Goal: Task Accomplishment & Management: Complete application form

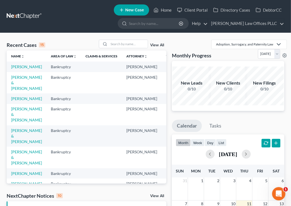
click at [15, 104] on td "[PERSON_NAME]" at bounding box center [27, 98] width 40 height 10
click at [16, 101] on link "[PERSON_NAME]" at bounding box center [26, 98] width 31 height 5
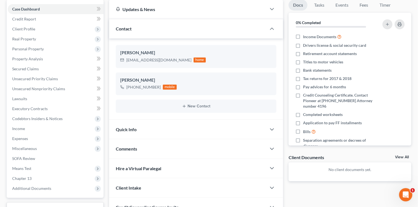
scroll to position [49, 0]
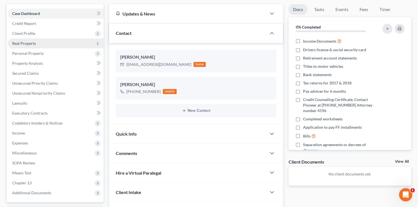
click at [29, 42] on span "Real Property" at bounding box center [24, 43] width 24 height 5
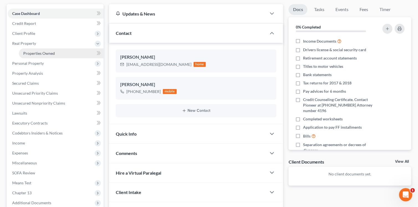
click at [30, 52] on span "Properties Owned" at bounding box center [39, 53] width 32 height 5
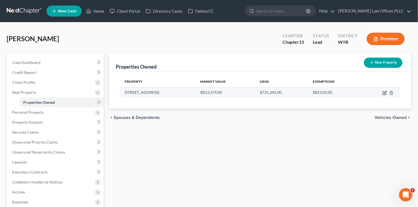
click at [294, 93] on icon "button" at bounding box center [385, 93] width 4 height 4
select select "53"
select select "0"
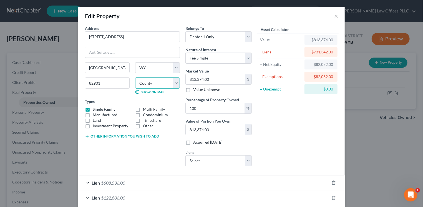
click at [174, 81] on select "County [GEOGRAPHIC_DATA] [GEOGRAPHIC_DATA] [GEOGRAPHIC_DATA] [GEOGRAPHIC_DATA] …" at bounding box center [157, 83] width 45 height 11
select select "18"
click at [135, 78] on select "County [GEOGRAPHIC_DATA] [GEOGRAPHIC_DATA] [GEOGRAPHIC_DATA] [GEOGRAPHIC_DATA] …" at bounding box center [157, 83] width 45 height 11
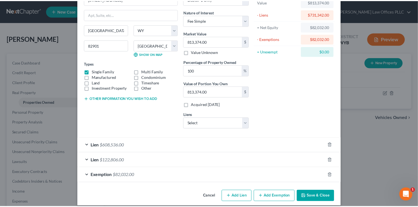
scroll to position [42, 0]
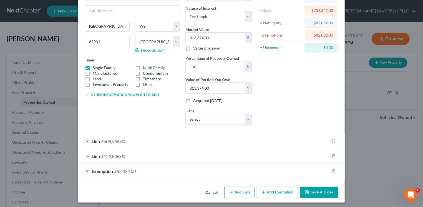
click at [294, 192] on button "Save & Close" at bounding box center [319, 193] width 38 height 12
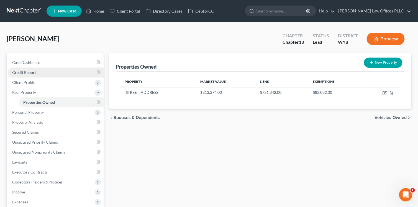
click at [24, 73] on span "Credit Report" at bounding box center [24, 72] width 24 height 5
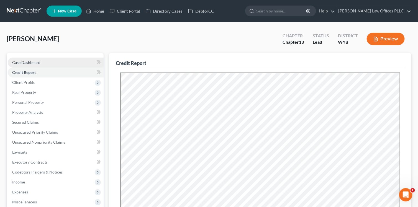
click at [26, 63] on span "Case Dashboard" at bounding box center [26, 62] width 28 height 5
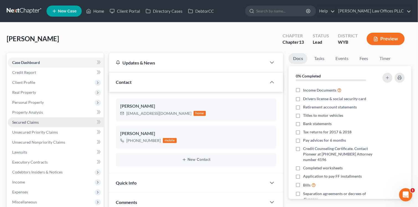
click at [30, 120] on span "Secured Claims" at bounding box center [25, 122] width 27 height 5
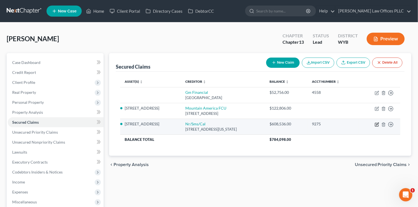
click at [294, 125] on icon "button" at bounding box center [378, 124] width 2 height 2
select select "39"
select select "4"
select select "0"
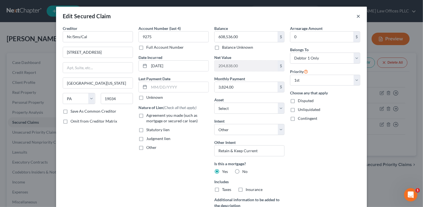
click at [294, 17] on button "×" at bounding box center [358, 16] width 4 height 7
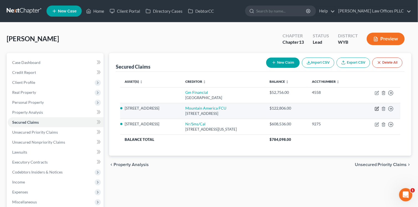
click at [294, 108] on icon "button" at bounding box center [377, 109] width 4 height 4
select select "46"
select select "2"
select select "4"
select select "0"
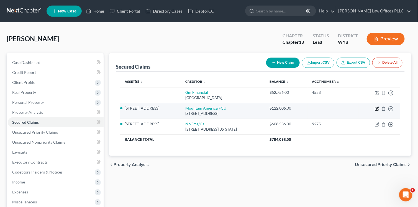
select select "0"
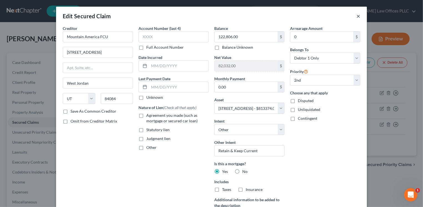
click at [294, 16] on button "×" at bounding box center [358, 16] width 4 height 7
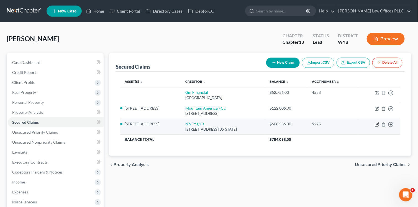
click at [294, 124] on icon "button" at bounding box center [377, 125] width 4 height 4
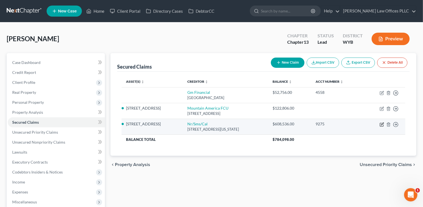
select select "39"
select select "2"
select select "4"
select select "0"
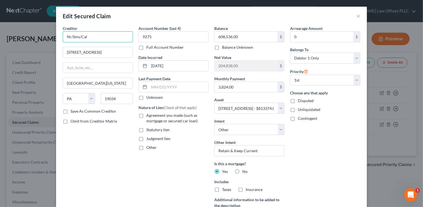
click at [95, 39] on input "Nr/Sms/Cal" at bounding box center [98, 36] width 70 height 11
type input "N"
type input "Shellpoint Mortgage"
click at [248, 85] on input "3,824.00" at bounding box center [245, 87] width 63 height 11
click at [243, 90] on input "3,824.00" at bounding box center [245, 87] width 63 height 11
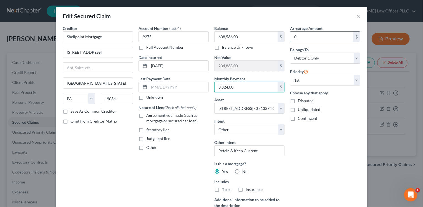
click at [294, 38] on input "0" at bounding box center [321, 37] width 63 height 11
click at [294, 36] on input "0" at bounding box center [321, 37] width 63 height 11
click at [294, 151] on div "Arrearage Amount 0 $ Belongs To * Select Debtor 1 Only Debtor 2 Only Debtor 1 A…" at bounding box center [325, 130] width 76 height 208
click at [294, 35] on input "0" at bounding box center [321, 37] width 63 height 11
type input "3,824.00"
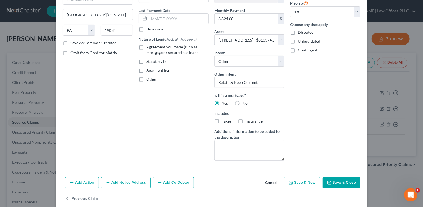
scroll to position [69, 0]
click at [294, 183] on button "Save & Close" at bounding box center [341, 183] width 38 height 12
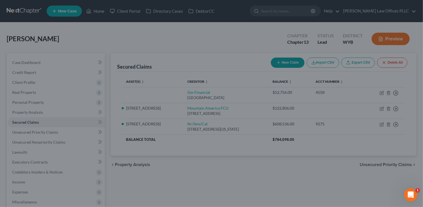
select select "2"
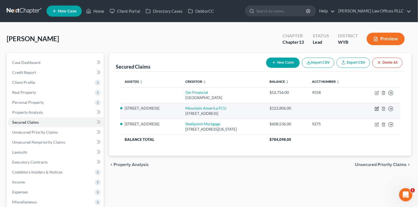
click at [294, 109] on icon "button" at bounding box center [377, 109] width 4 height 4
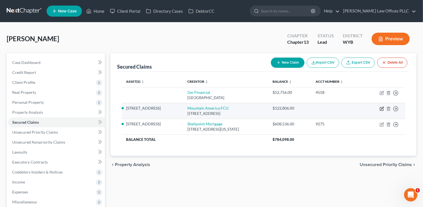
select select "46"
select select "2"
select select "4"
select select "0"
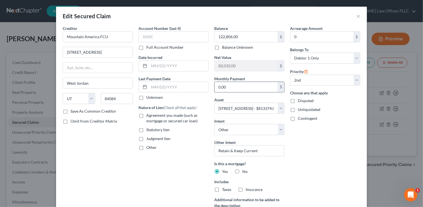
click at [232, 86] on input "0.00" at bounding box center [245, 87] width 63 height 11
click at [294, 17] on button "×" at bounding box center [358, 16] width 4 height 7
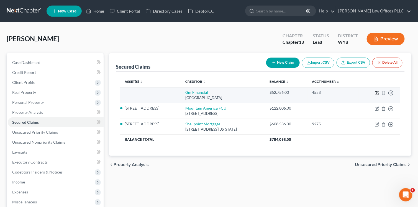
click at [294, 93] on icon "button" at bounding box center [377, 93] width 4 height 4
select select "45"
select select "0"
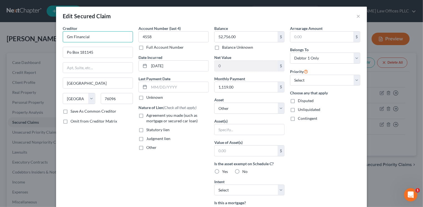
click at [70, 37] on input "Gm Financial" at bounding box center [98, 36] width 70 height 11
type input "GM Financial"
click at [117, 163] on div "Creditor * GM Financial GM Financial [GEOGRAPHIC_DATA] Po Box [GEOGRAPHIC_DATA]…" at bounding box center [98, 149] width 76 height 247
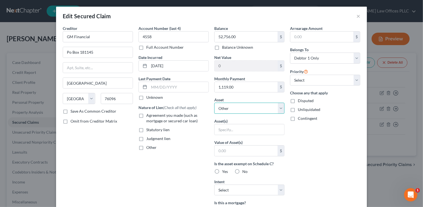
click at [278, 110] on select "Select Other Multiple Assets [STREET_ADDRESS] - $813374.0 Trona Valley FCU # 61…" at bounding box center [249, 108] width 70 height 11
click at [294, 169] on div "Arrearage Amount $ Belongs To * Select Debtor 1 Only Debtor 2 Only Debtor 1 And…" at bounding box center [325, 149] width 76 height 247
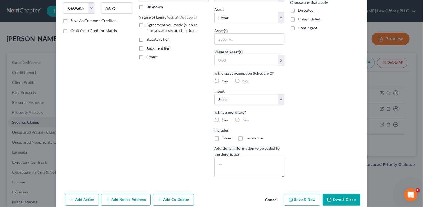
click at [294, 198] on button "Save & Close" at bounding box center [341, 200] width 38 height 12
select select
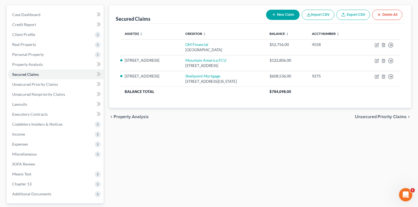
scroll to position [44, 0]
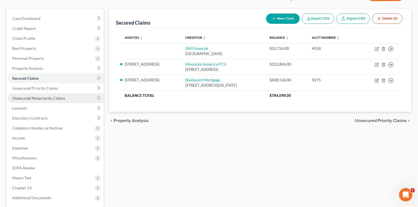
click at [25, 97] on span "Unsecured Nonpriority Claims" at bounding box center [38, 98] width 53 height 5
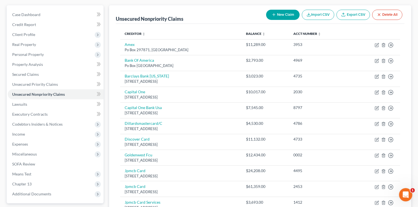
scroll to position [49, 0]
click at [24, 173] on span "Means Test" at bounding box center [21, 173] width 19 height 5
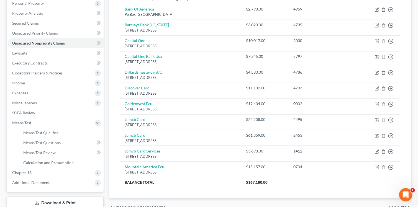
scroll to position [108, 0]
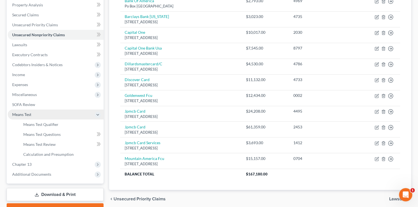
click at [95, 113] on span "Means Test" at bounding box center [56, 115] width 96 height 10
